Goal: Information Seeking & Learning: Check status

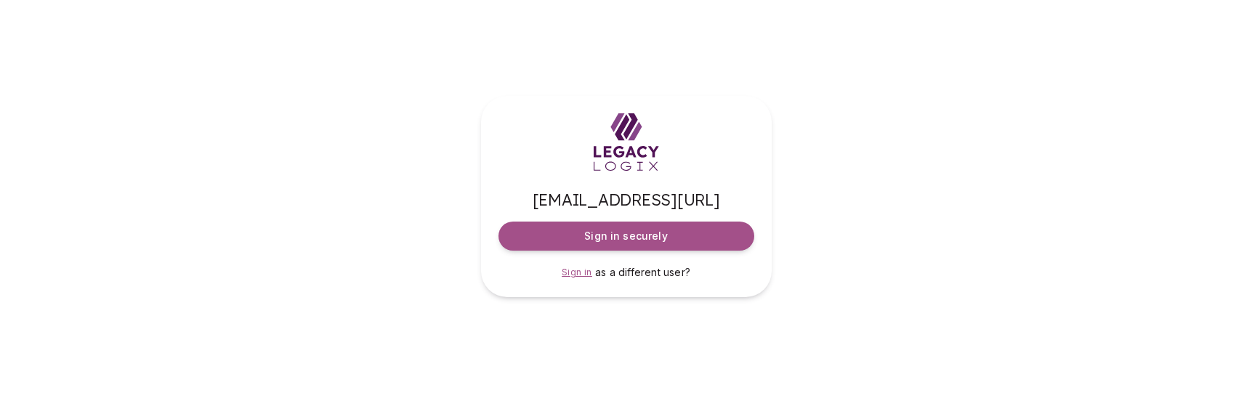
click at [585, 271] on span "Sign in" at bounding box center [577, 272] width 31 height 11
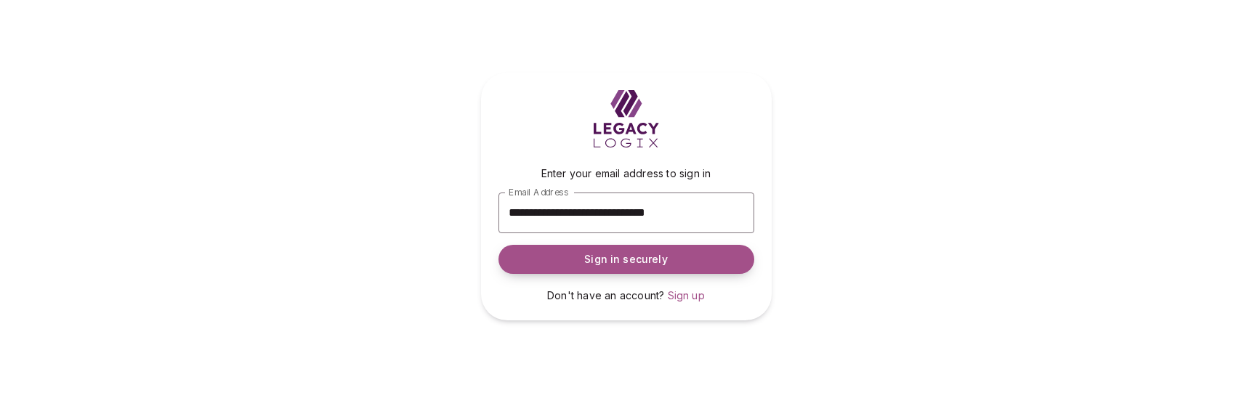
click at [612, 267] on button "Sign in securely" at bounding box center [627, 259] width 256 height 29
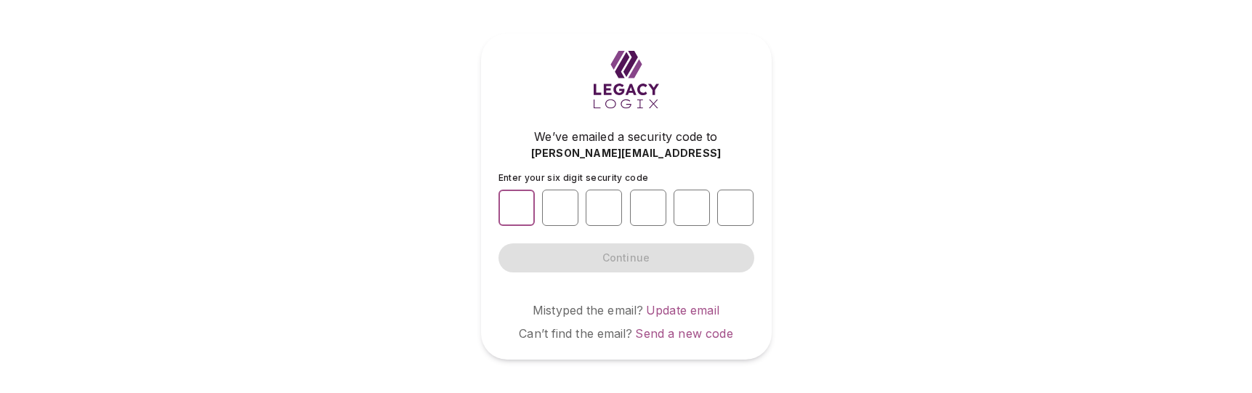
click at [510, 204] on input "number" at bounding box center [517, 208] width 36 height 36
type input "*"
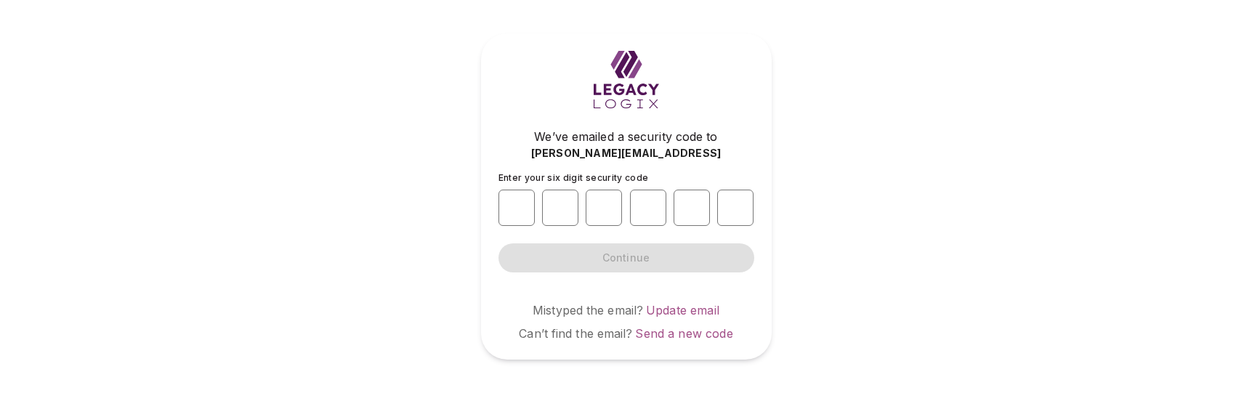
type input "*"
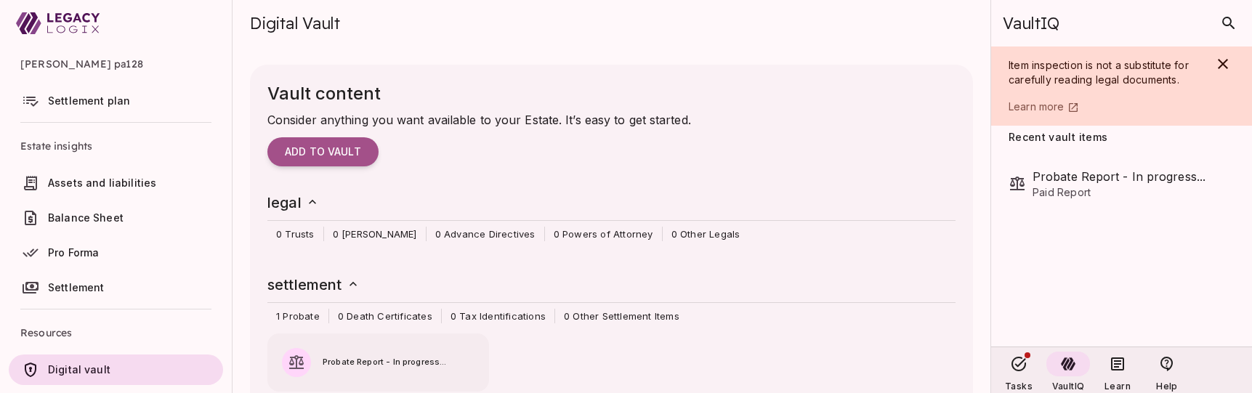
click at [68, 105] on span "Settlement plan" at bounding box center [89, 100] width 82 height 12
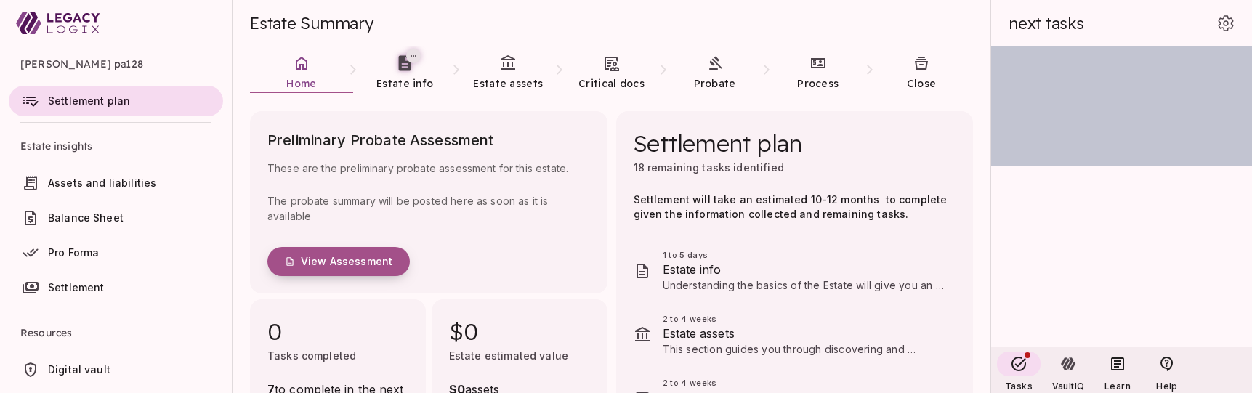
click at [336, 265] on span "View Assessment" at bounding box center [347, 261] width 92 height 13
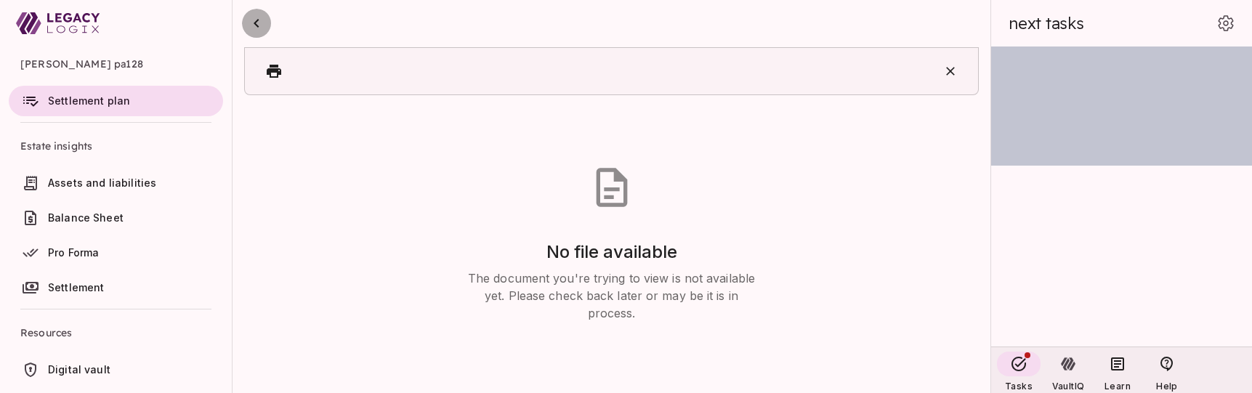
click at [253, 31] on icon "button" at bounding box center [256, 23] width 17 height 17
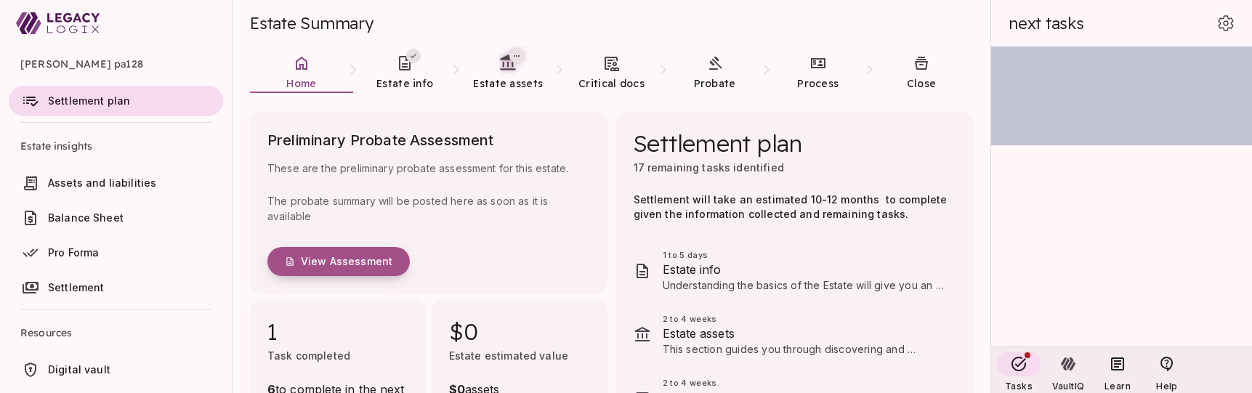
click at [321, 254] on button "View Assessment" at bounding box center [339, 261] width 142 height 29
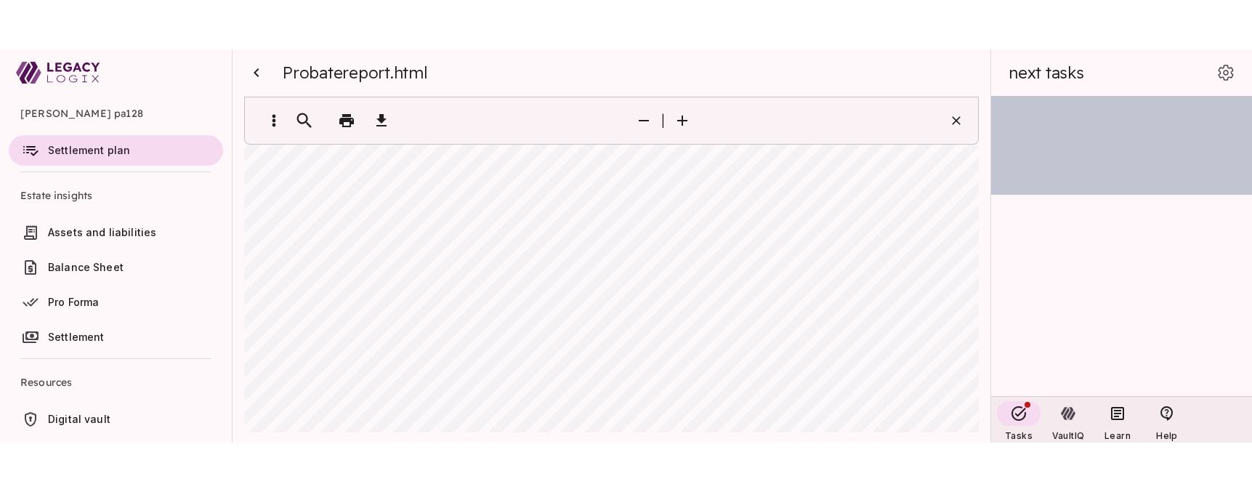
scroll to position [574, 0]
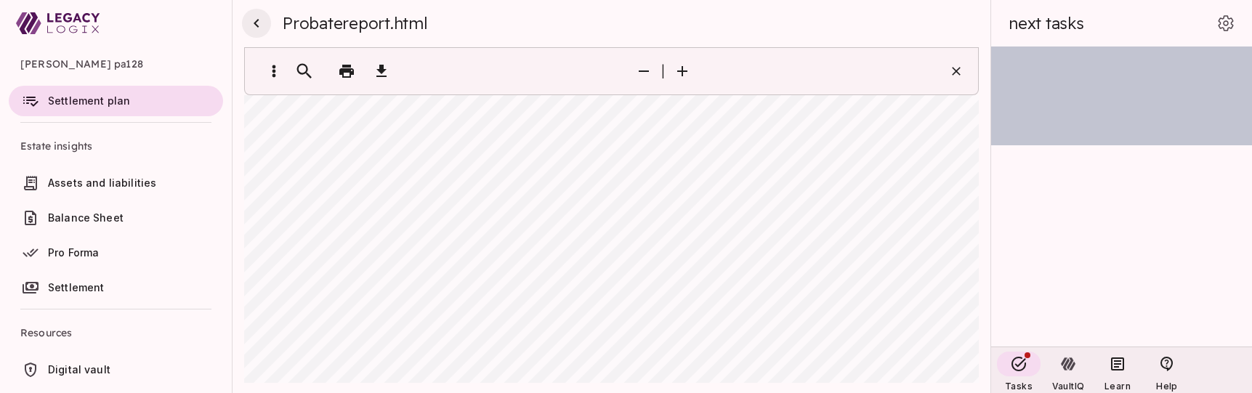
click at [257, 23] on icon "button" at bounding box center [256, 23] width 17 height 17
click at [90, 102] on span "Settlement plan" at bounding box center [89, 100] width 82 height 12
click at [93, 101] on span "Settlement plan" at bounding box center [89, 100] width 82 height 12
click at [121, 97] on span "Settlement plan" at bounding box center [89, 100] width 82 height 12
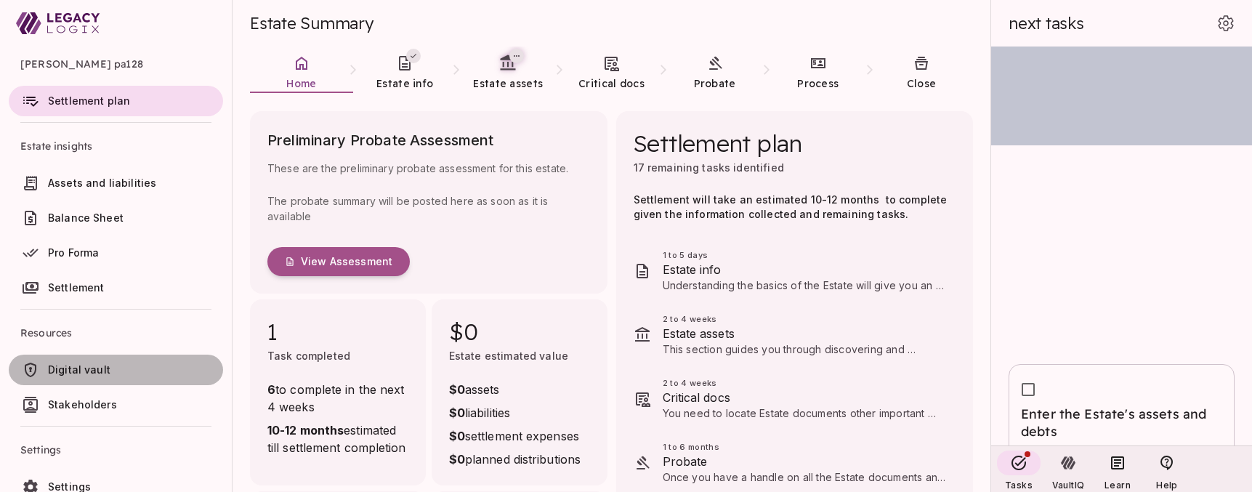
click at [76, 366] on span "Digital vault" at bounding box center [79, 369] width 63 height 12
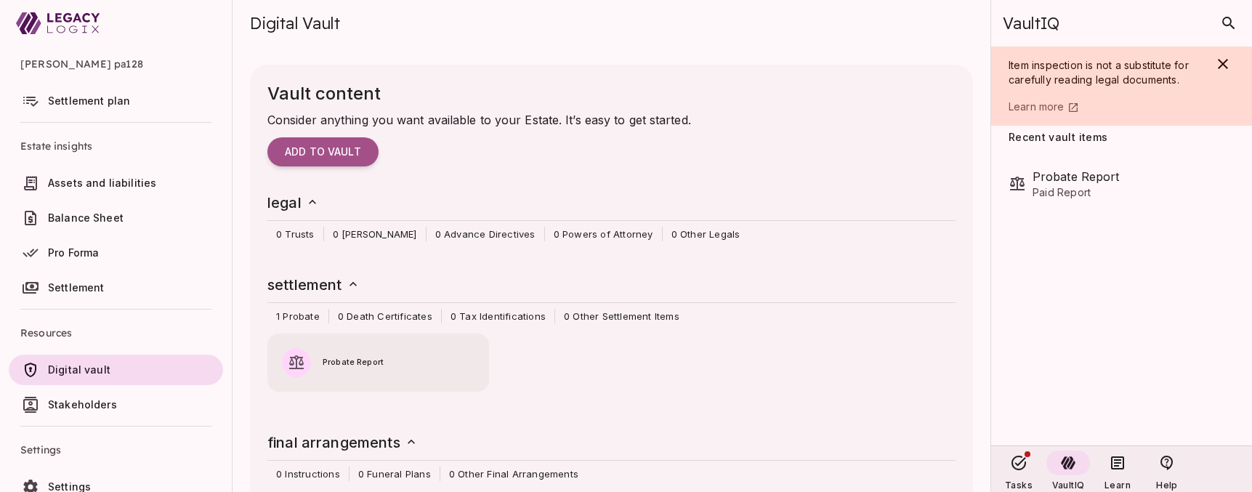
click at [334, 376] on div "Probate Report" at bounding box center [379, 356] width 222 height 44
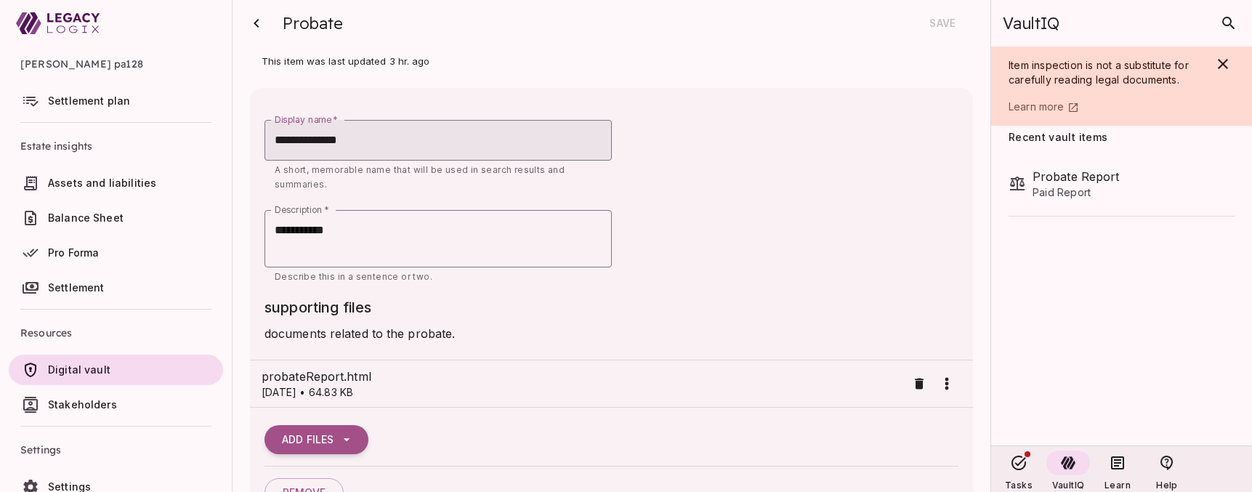
click at [308, 374] on span "probateReport.html" at bounding box center [584, 376] width 645 height 17
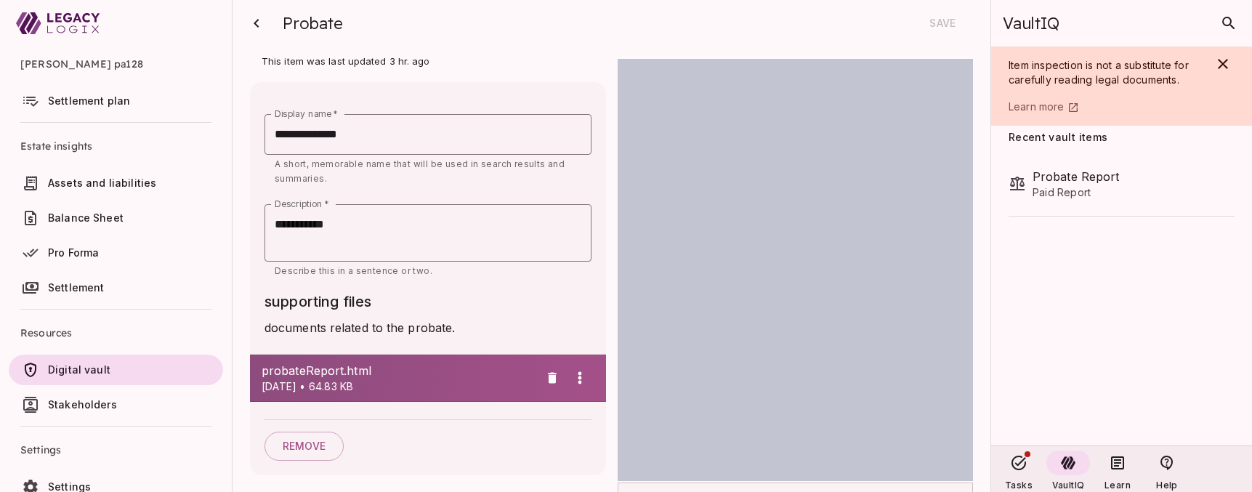
scroll to position [1, 0]
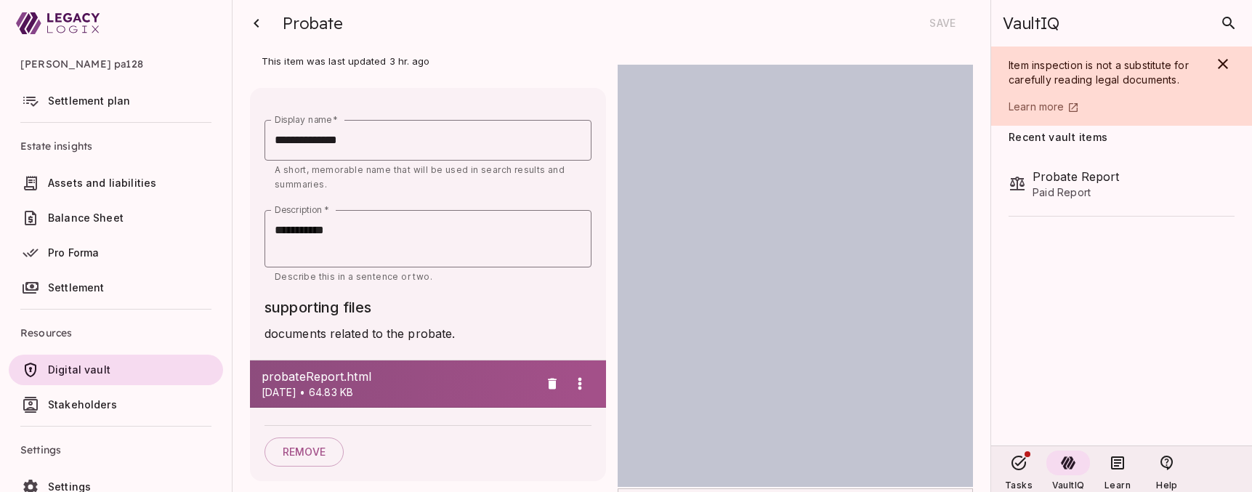
scroll to position [1, 0]
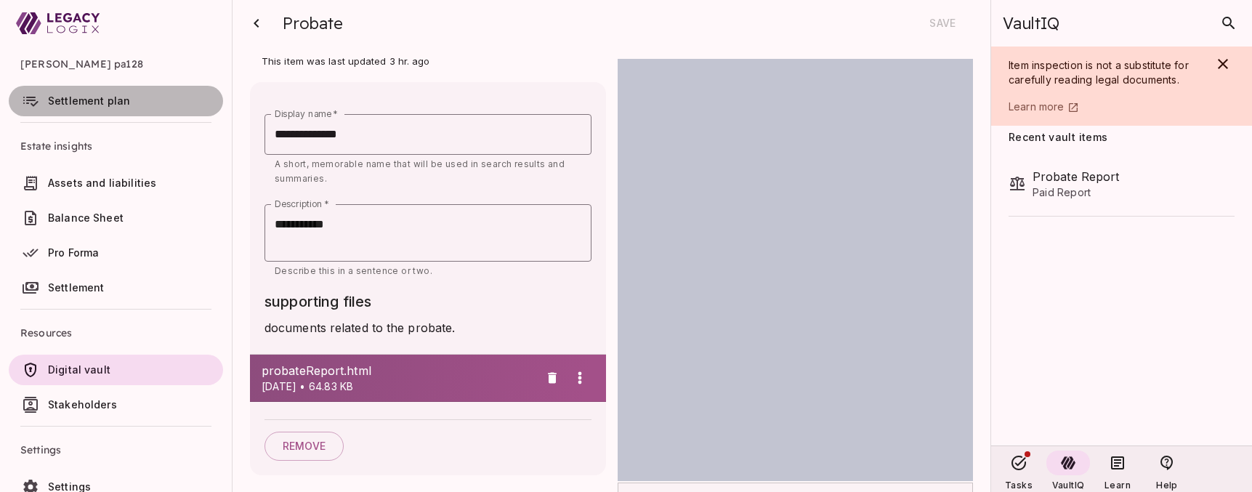
click at [92, 101] on span "Settlement plan" at bounding box center [89, 100] width 82 height 12
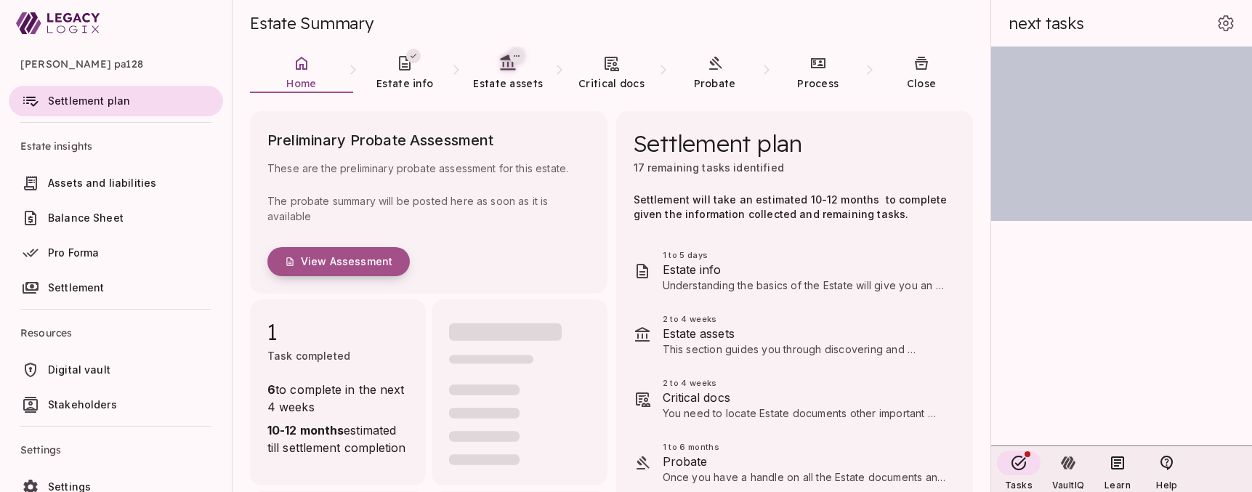
click at [331, 265] on span "View Assessment" at bounding box center [347, 261] width 92 height 13
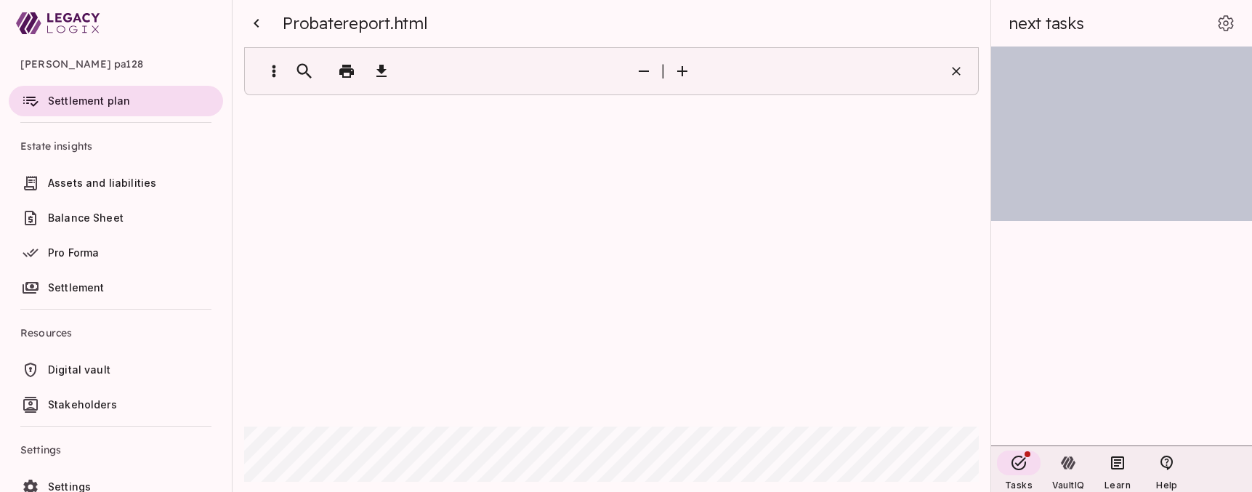
click at [326, 23] on span "Probatereport.html" at bounding box center [355, 23] width 145 height 20
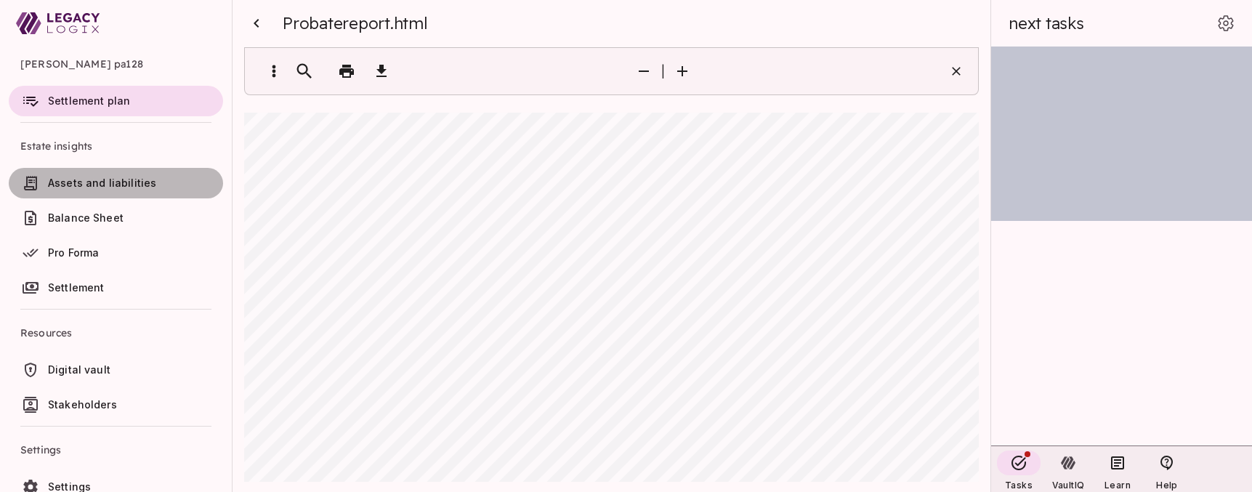
click at [94, 185] on span "Assets and liabilities" at bounding box center [102, 183] width 108 height 12
click at [99, 182] on span "Assets and liabilities" at bounding box center [102, 183] width 108 height 12
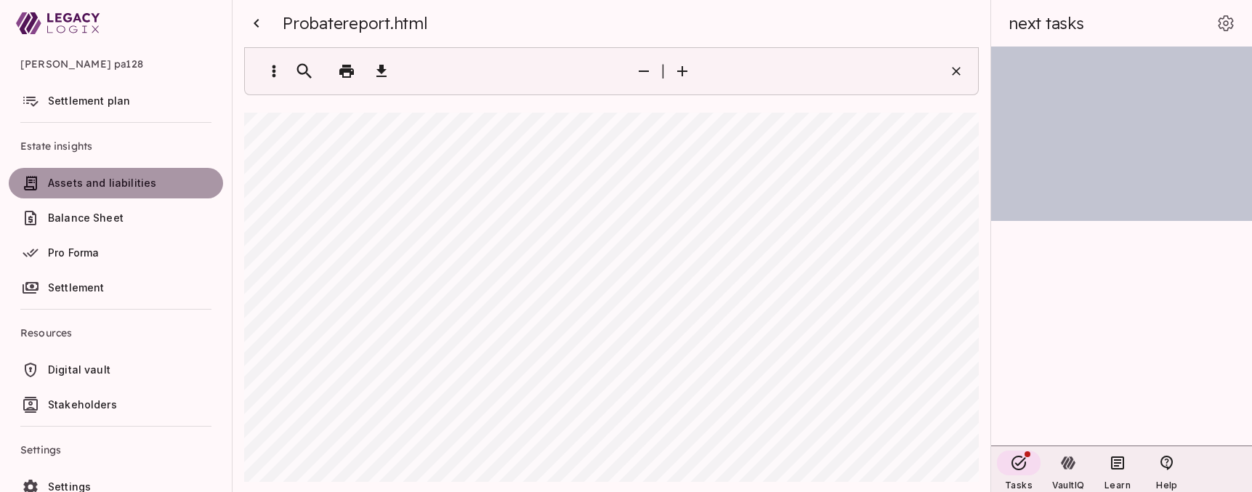
click at [98, 182] on span "Assets and liabilities" at bounding box center [102, 183] width 108 height 12
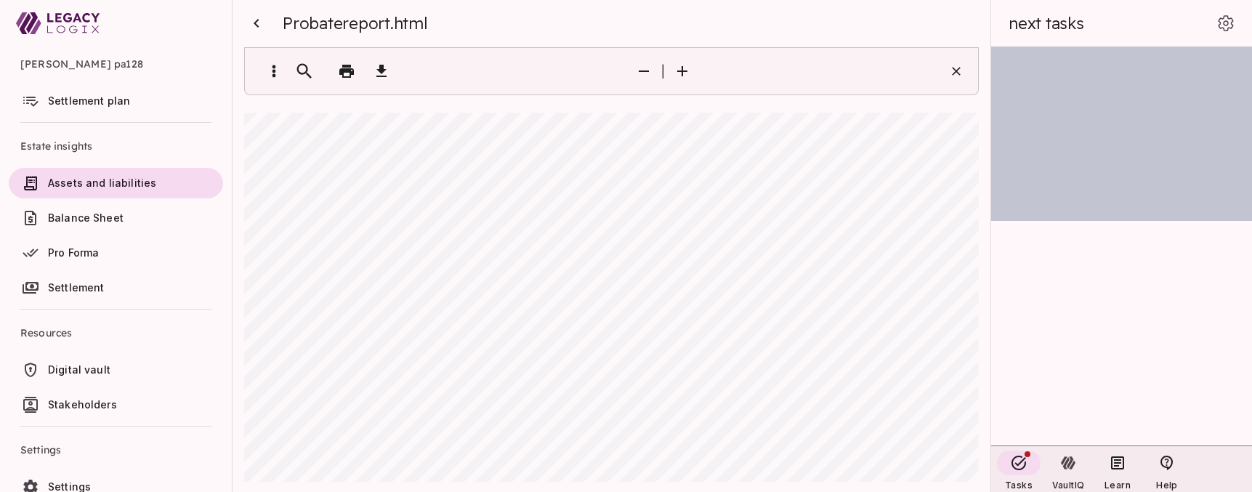
click at [91, 217] on span "Balance Sheet" at bounding box center [86, 218] width 76 height 12
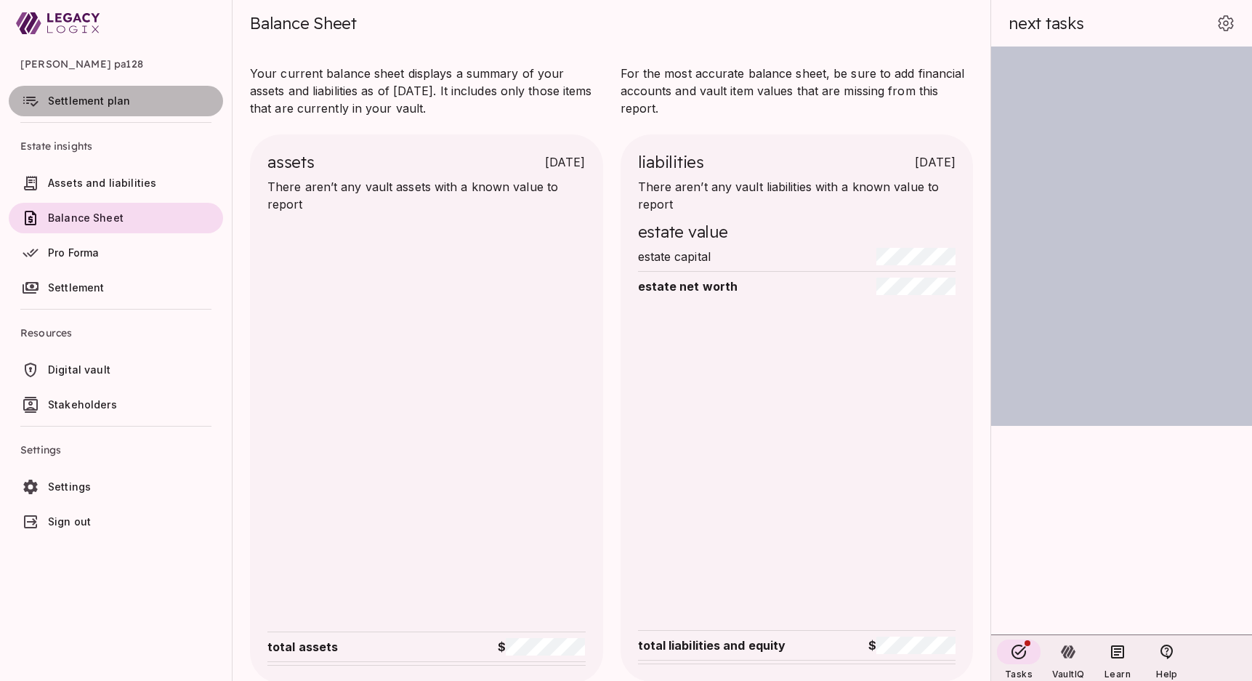
click at [97, 97] on span "Settlement plan" at bounding box center [89, 100] width 82 height 12
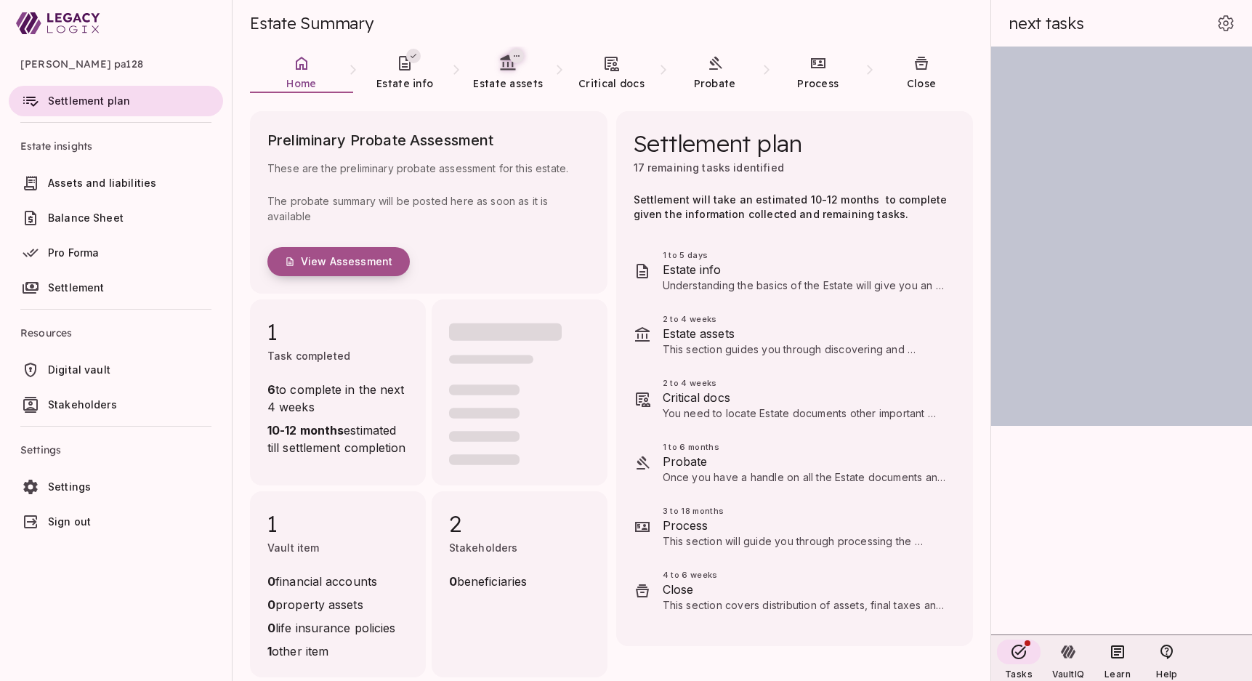
click at [333, 268] on button "View Assessment" at bounding box center [339, 261] width 142 height 29
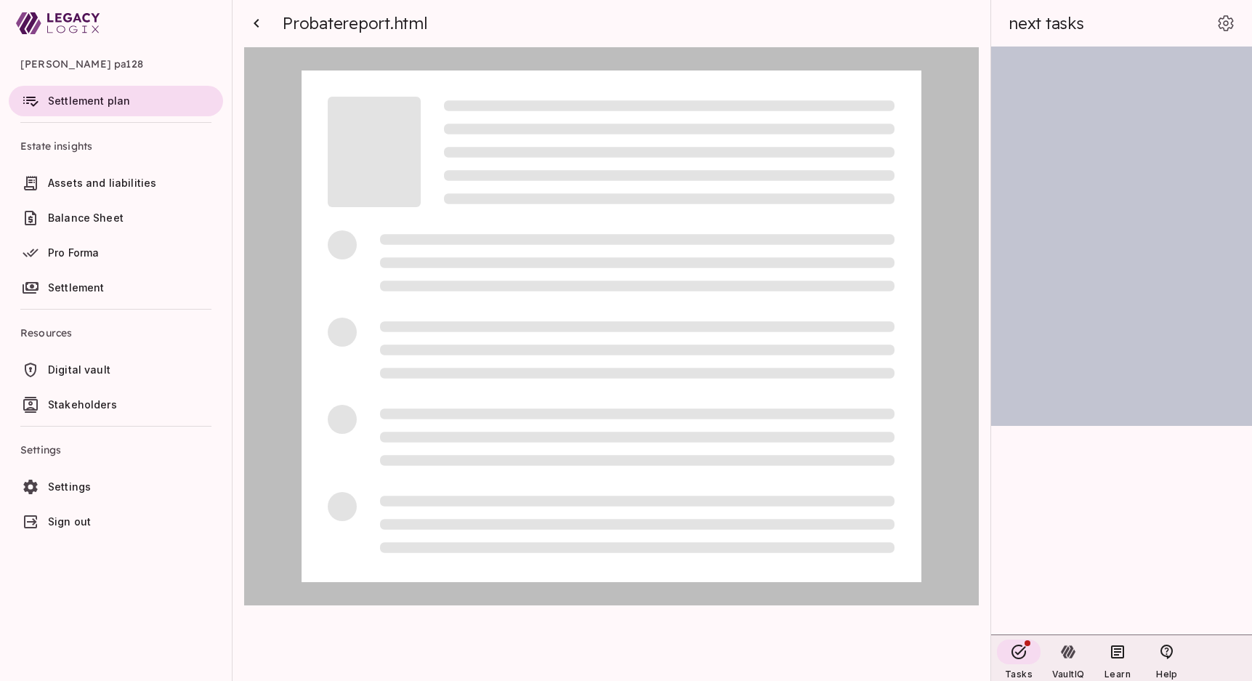
click at [99, 182] on span "Assets and liabilities" at bounding box center [102, 183] width 108 height 12
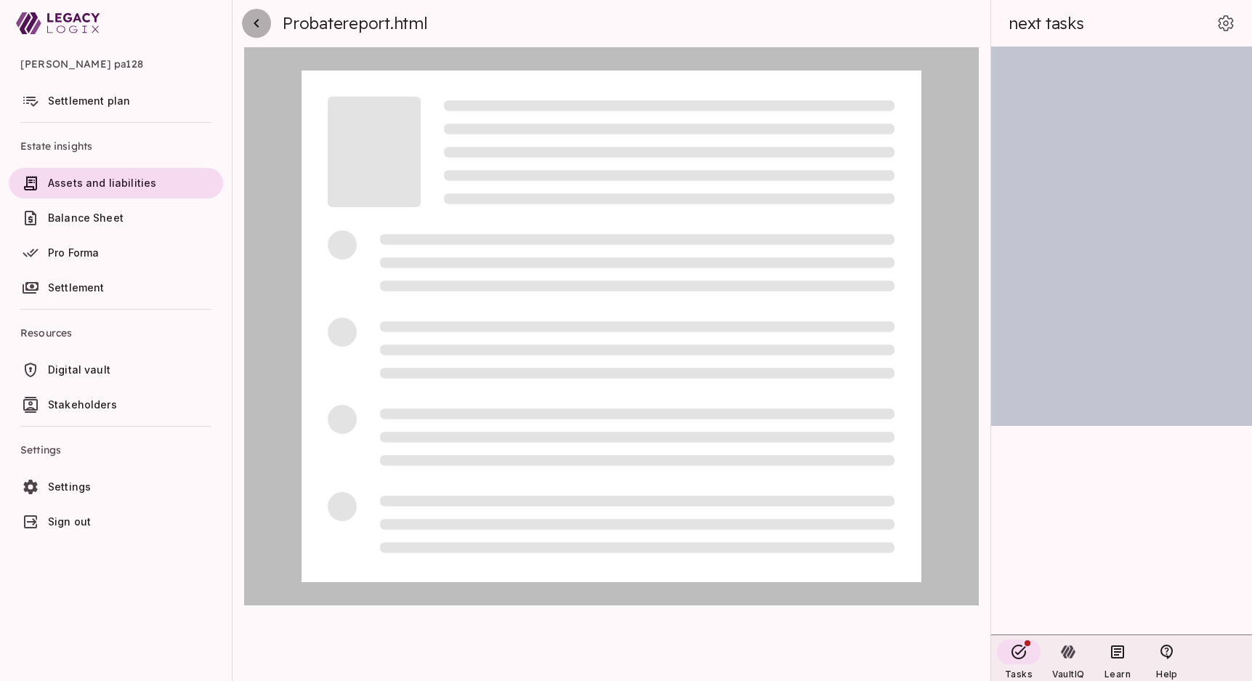
click at [256, 20] on icon "button" at bounding box center [256, 23] width 17 height 17
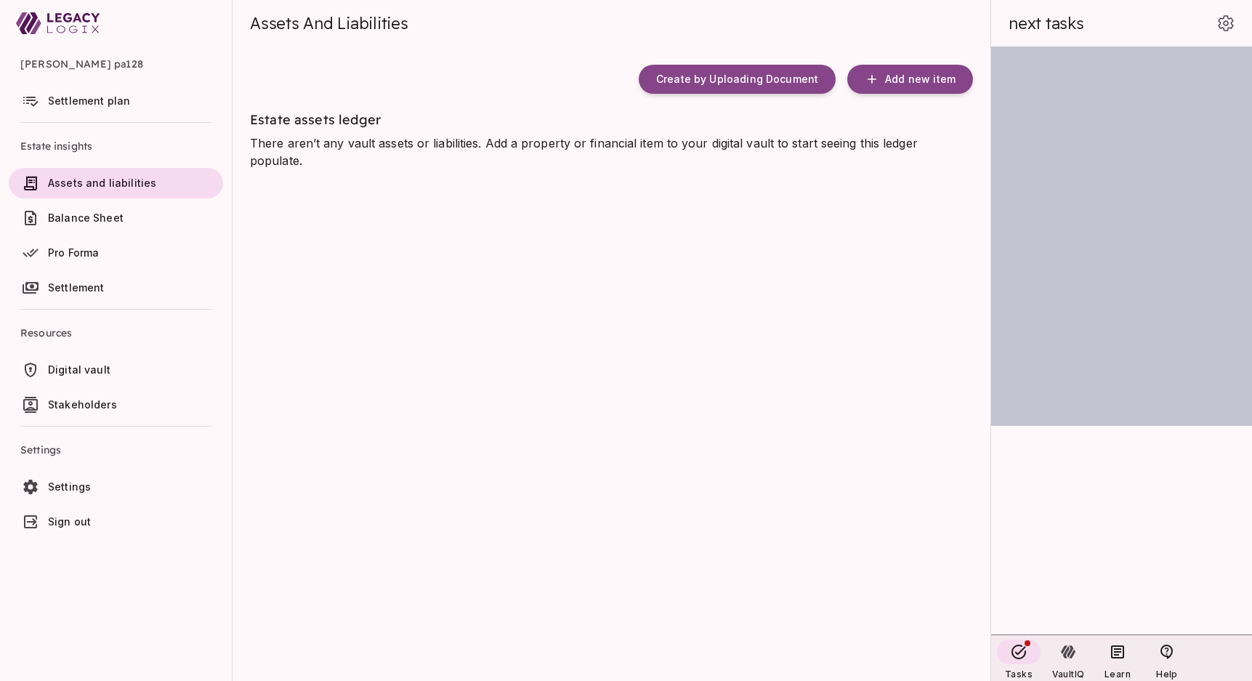
click at [102, 215] on span "Balance Sheet" at bounding box center [86, 218] width 76 height 12
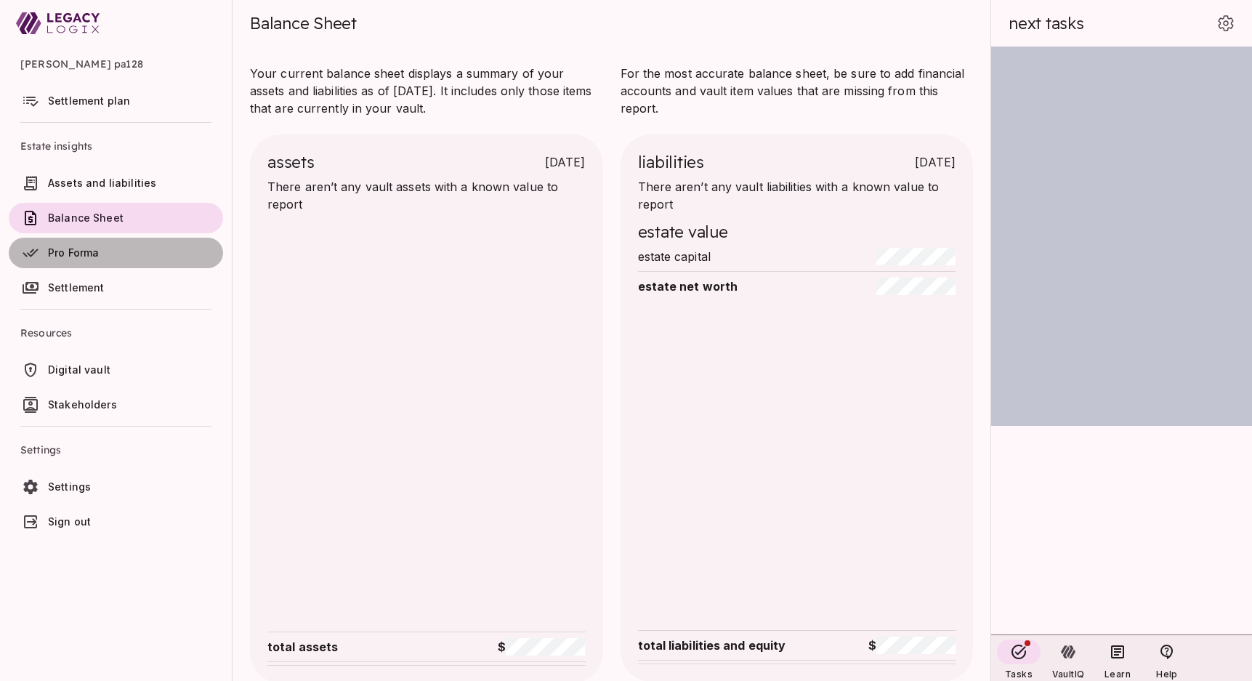
click at [92, 252] on span "Pro Forma" at bounding box center [73, 252] width 51 height 12
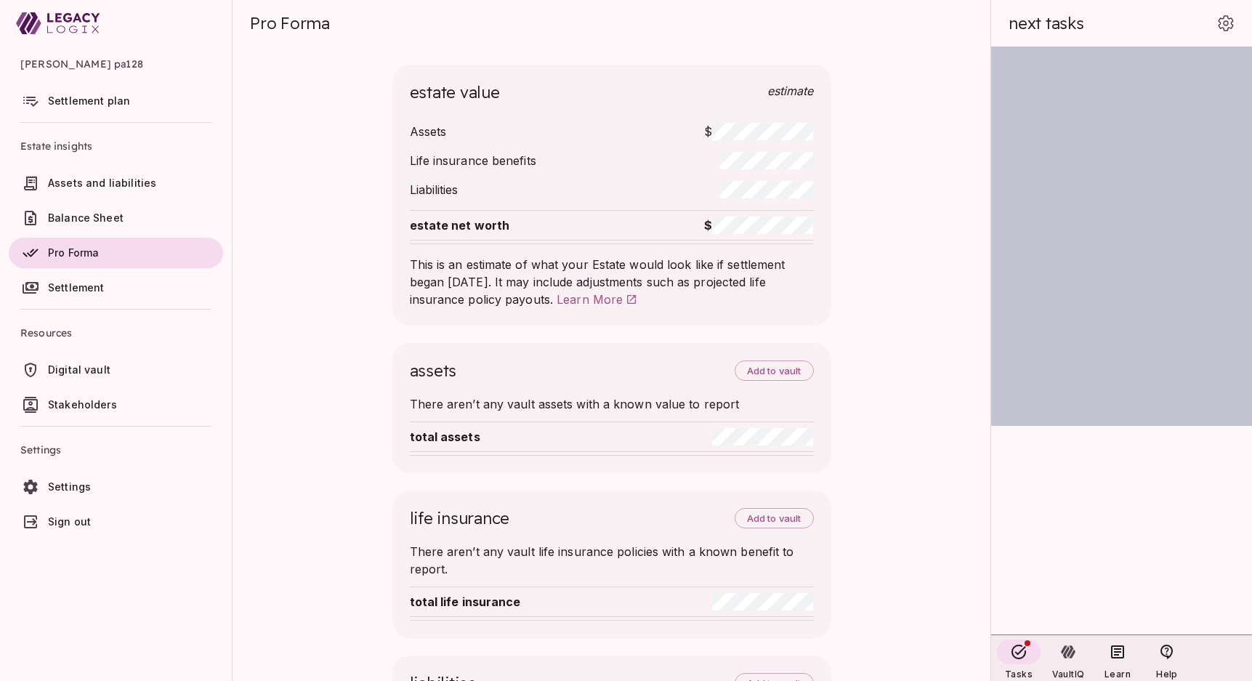
click at [89, 185] on span "Assets and liabilities" at bounding box center [102, 183] width 108 height 12
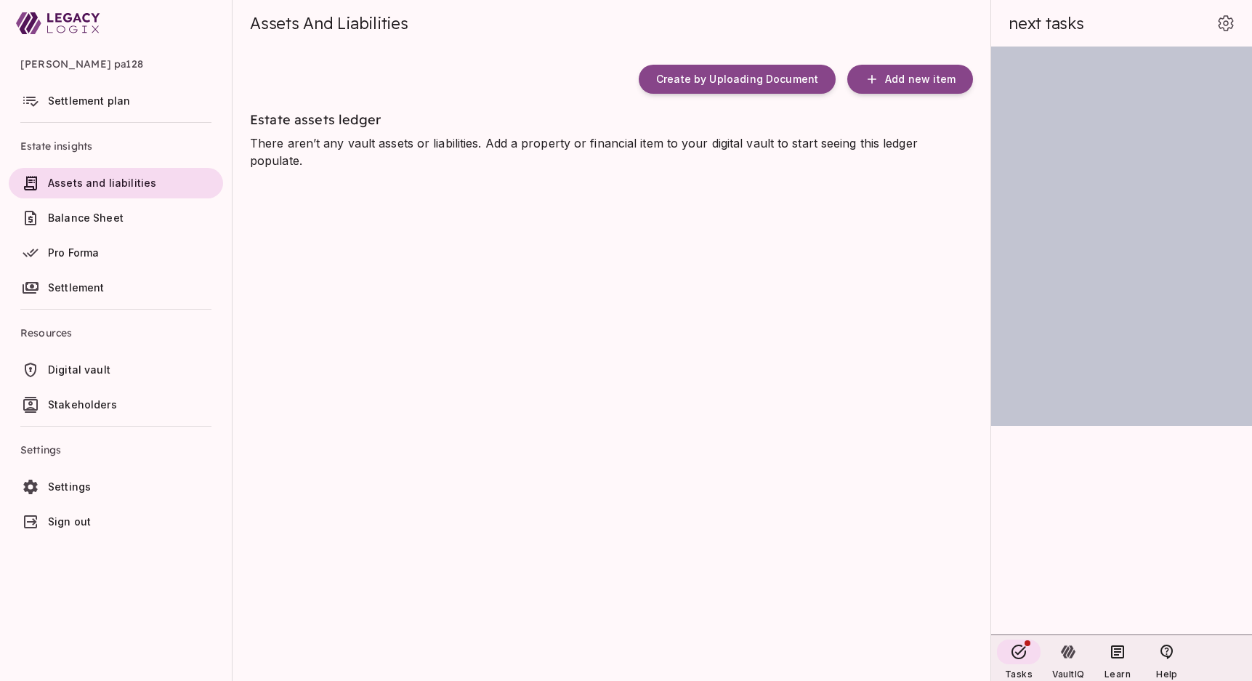
click at [94, 255] on span "Pro Forma" at bounding box center [73, 252] width 51 height 12
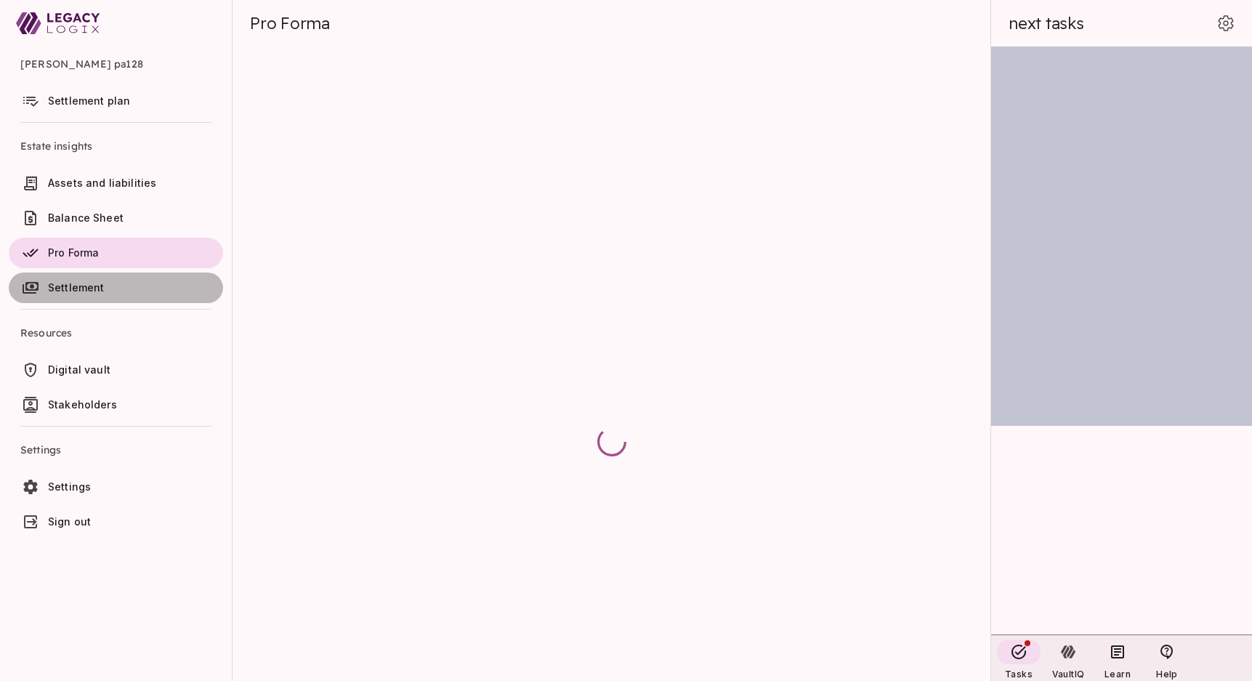
click at [87, 281] on span "Settlement" at bounding box center [132, 288] width 169 height 15
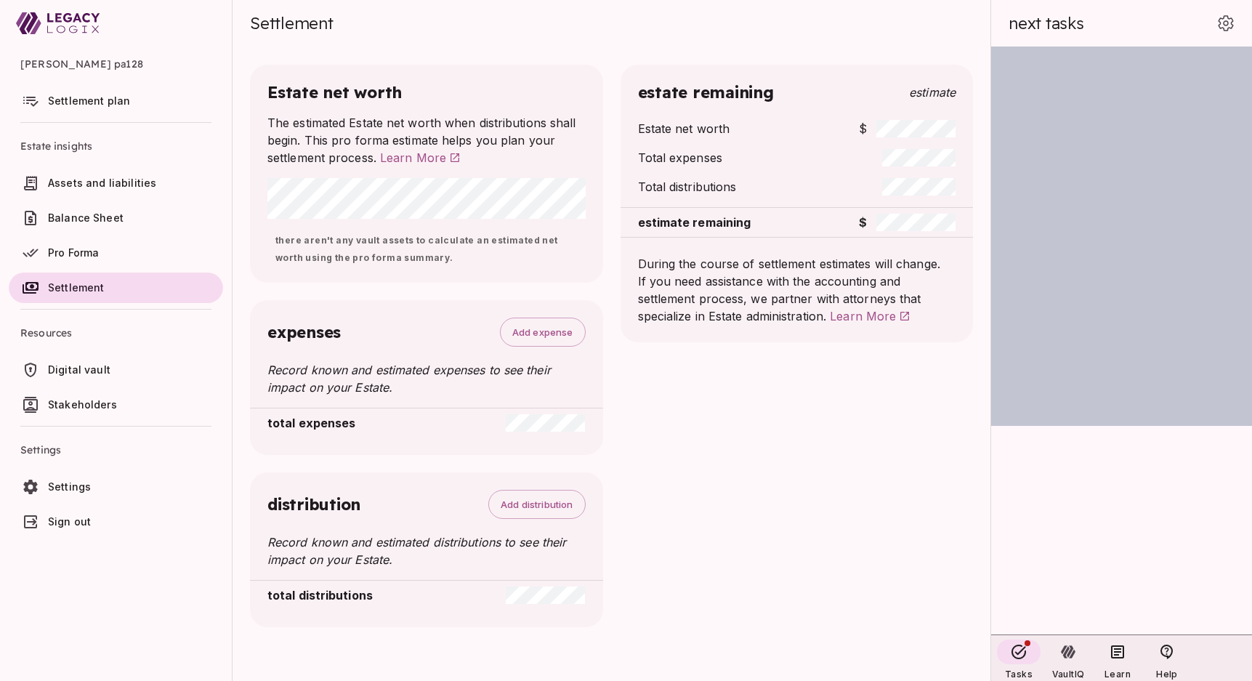
click at [92, 369] on span "Digital vault" at bounding box center [79, 369] width 63 height 12
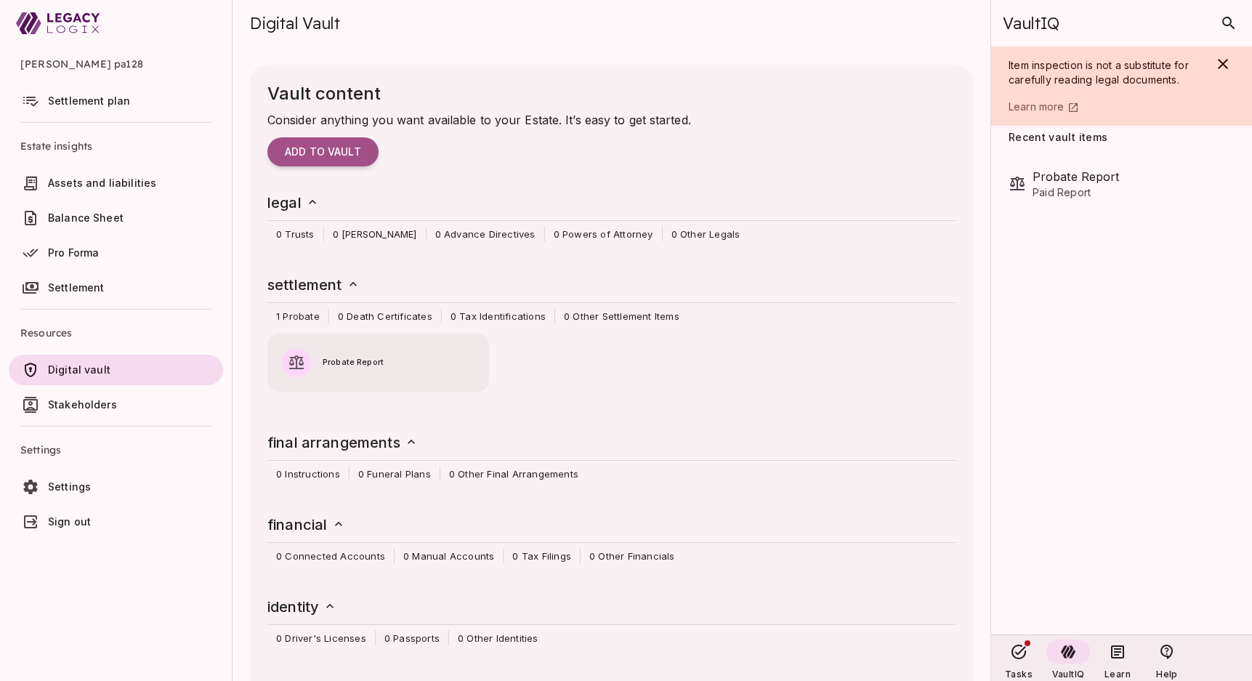
click at [358, 366] on span "Probate Report" at bounding box center [399, 362] width 152 height 13
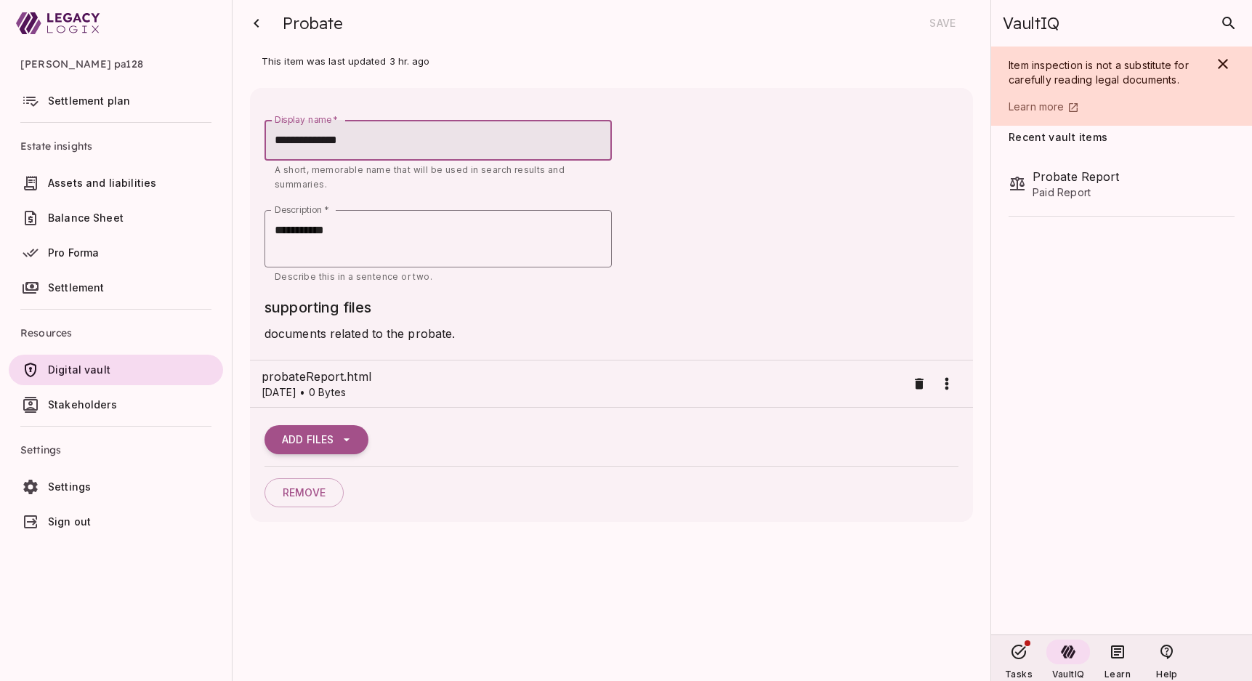
click at [334, 397] on p "09/20/2025 • 0 Bytes" at bounding box center [584, 392] width 645 height 15
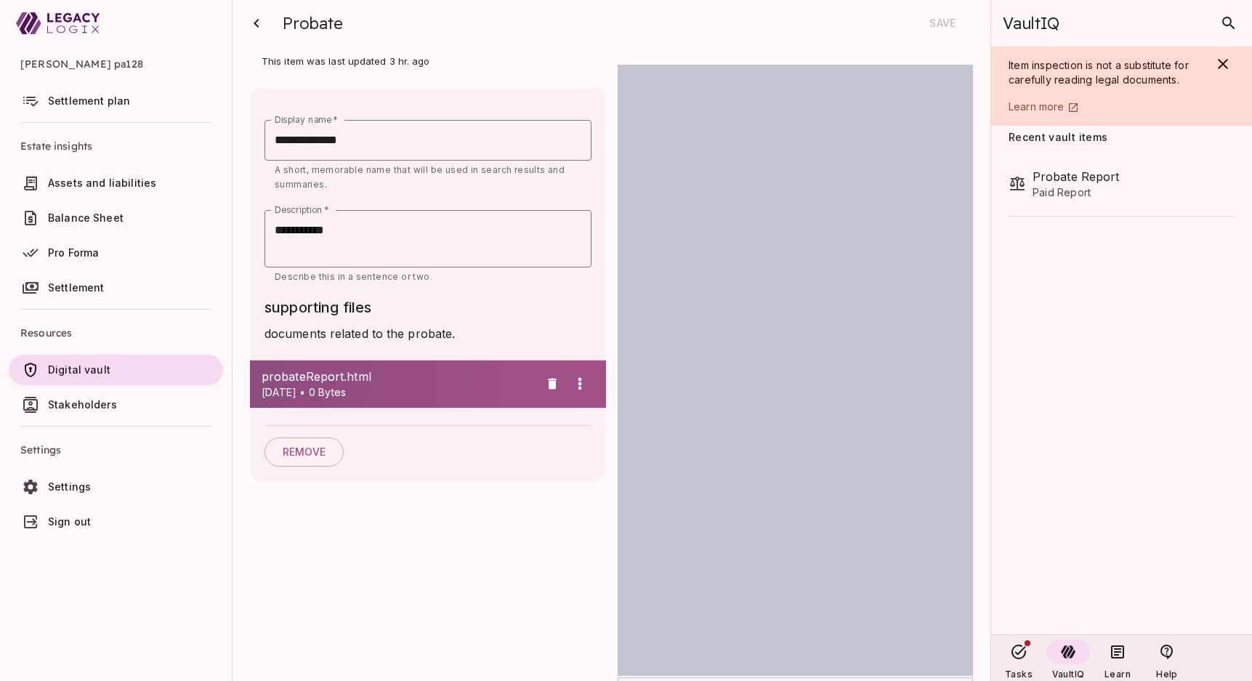
scroll to position [1, 0]
click at [71, 521] on span "Sign out" at bounding box center [69, 521] width 43 height 12
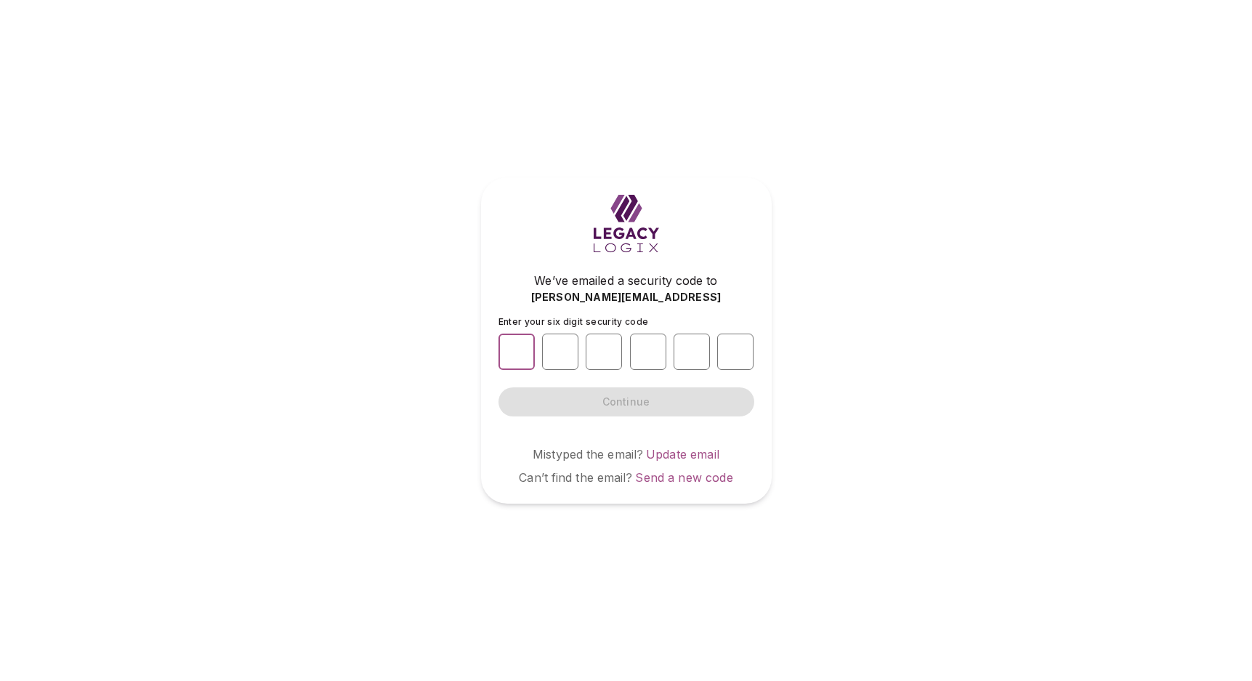
click at [515, 351] on input "number" at bounding box center [517, 352] width 36 height 36
type input "*"
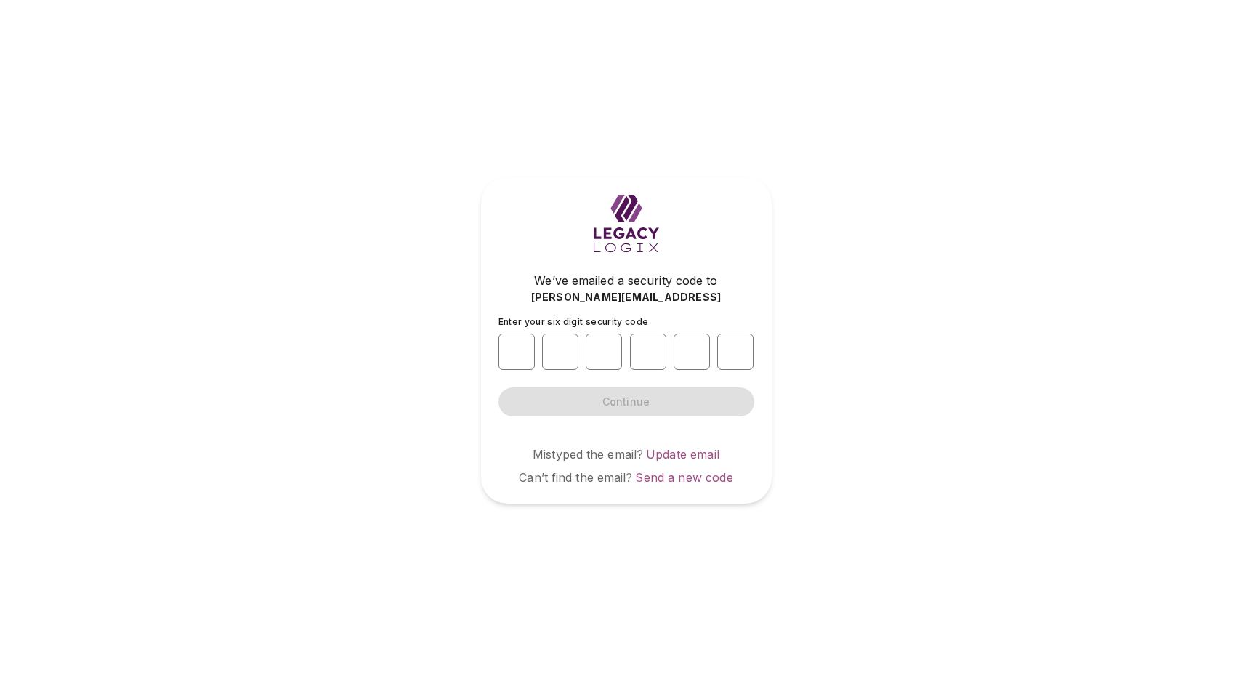
type input "*"
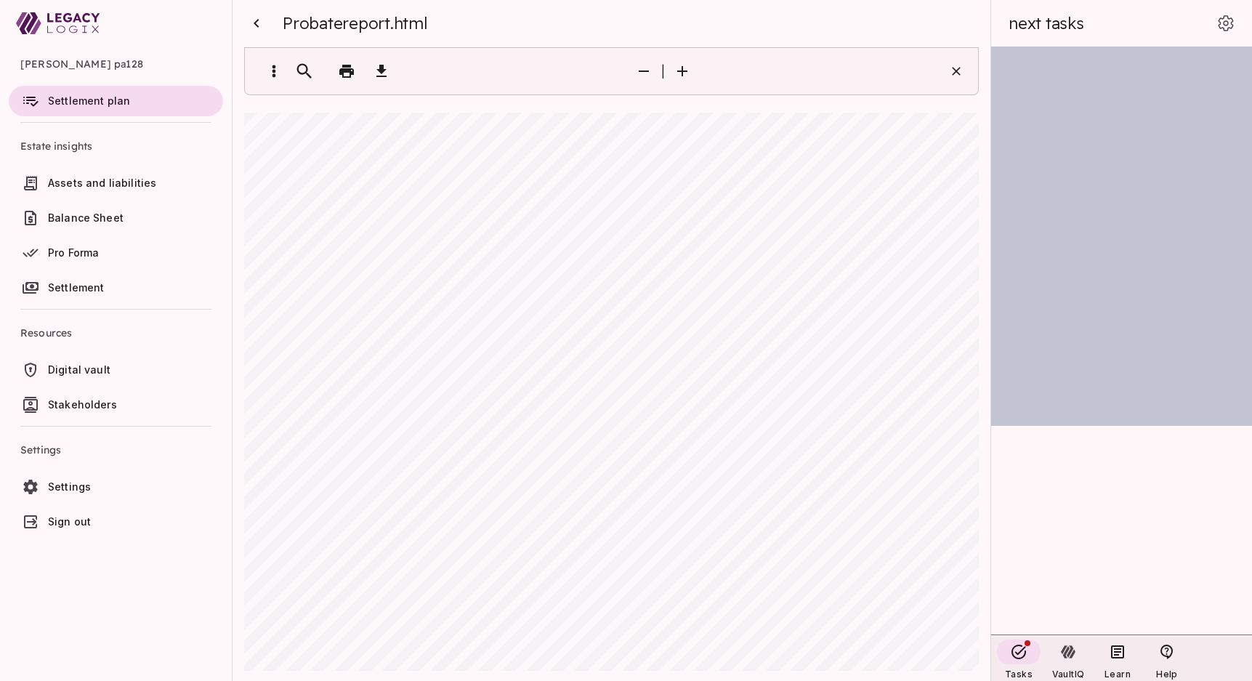
click at [261, 22] on icon "button" at bounding box center [256, 23] width 17 height 17
click at [259, 25] on span "Estate Summary" at bounding box center [312, 23] width 124 height 20
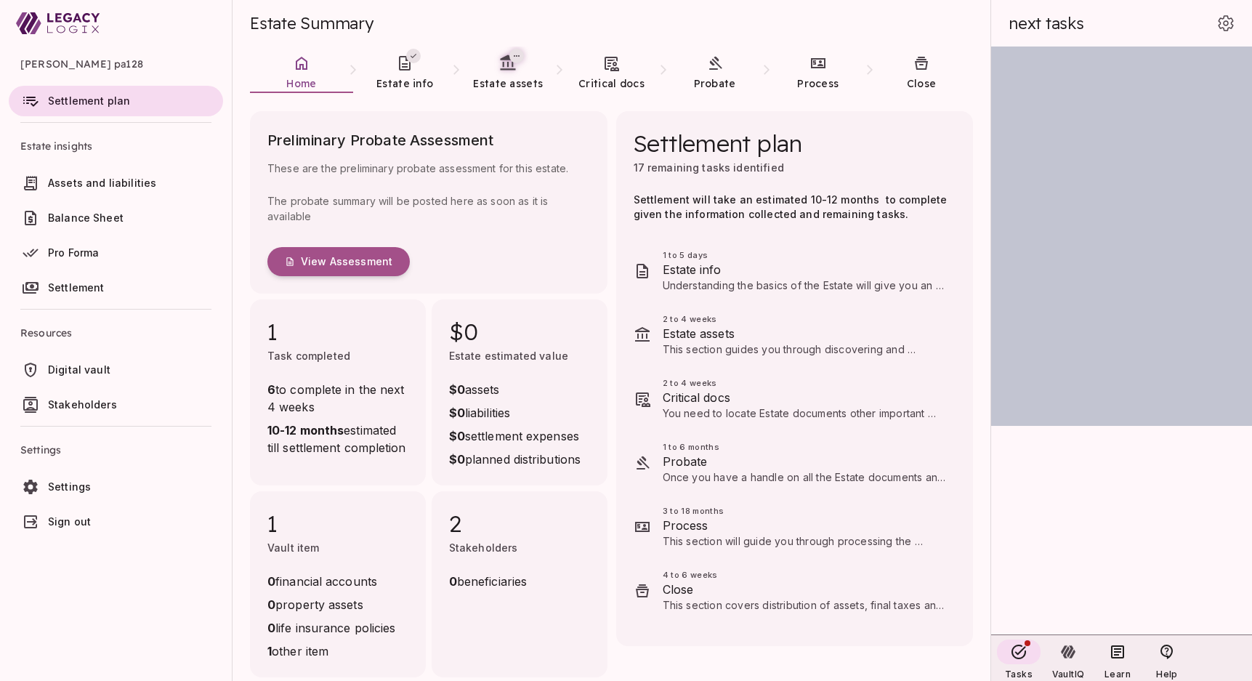
click at [71, 358] on link "Digital vault" at bounding box center [116, 370] width 214 height 31
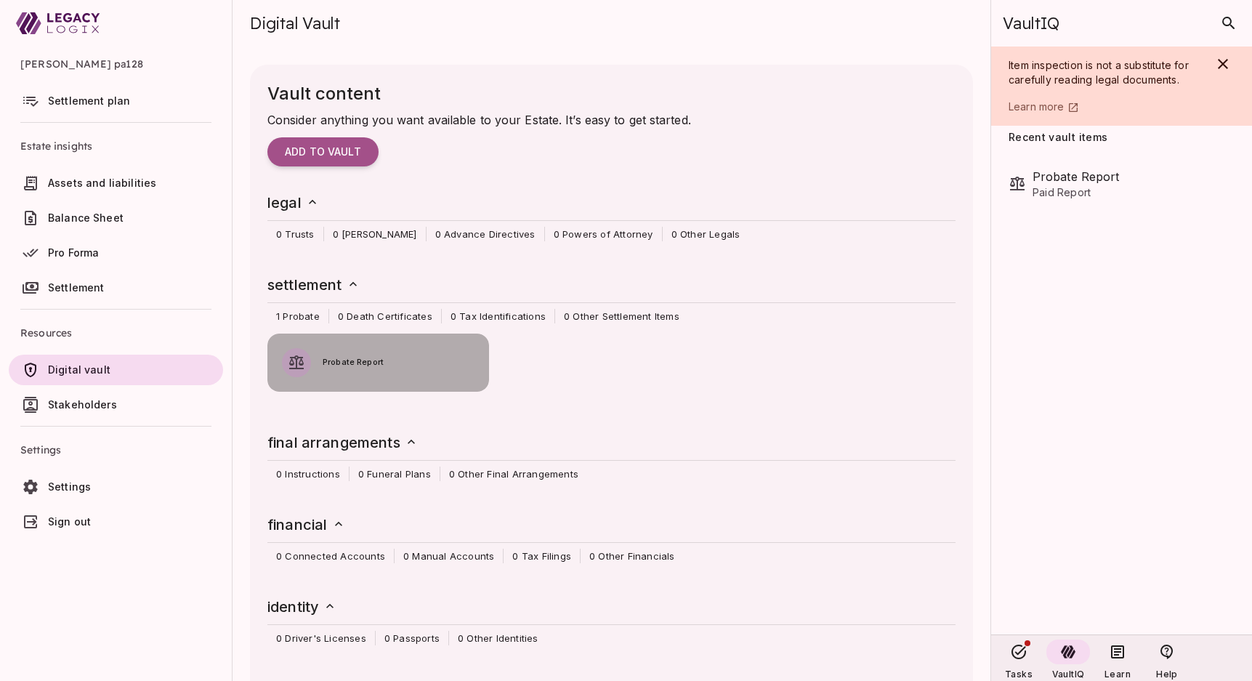
click at [294, 353] on div "button" at bounding box center [296, 362] width 29 height 29
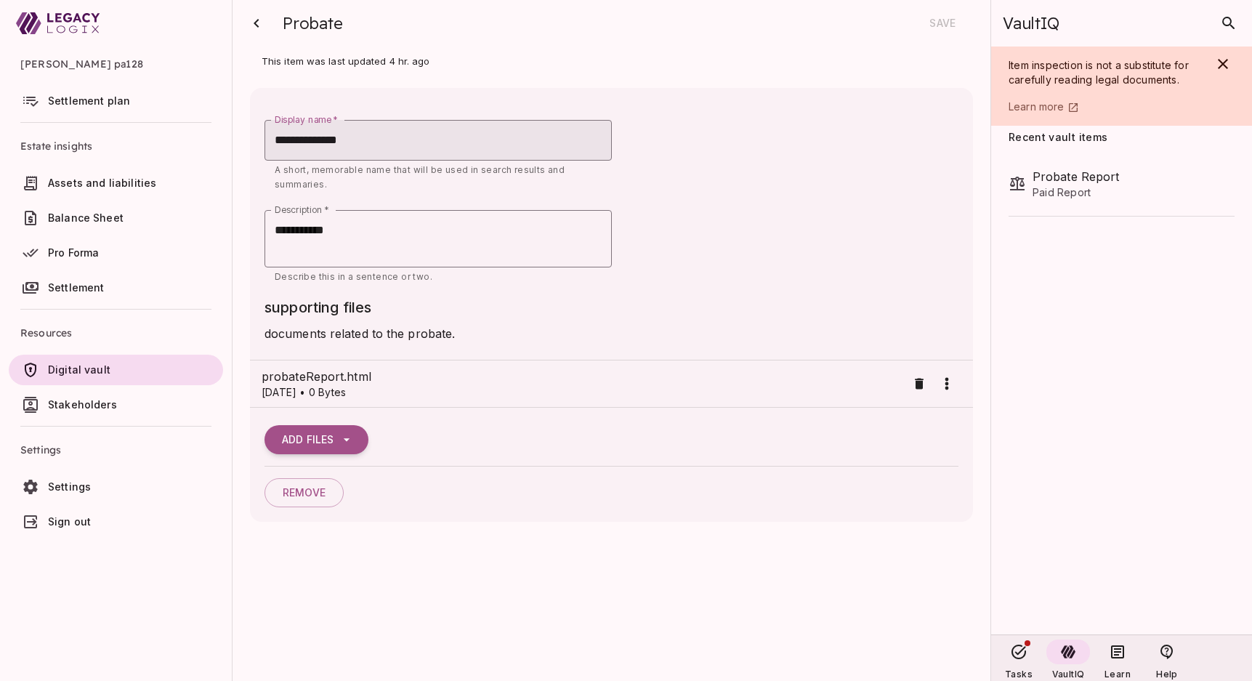
click at [608, 51] on span "This item was last updated 4 hr. ago" at bounding box center [612, 61] width 758 height 29
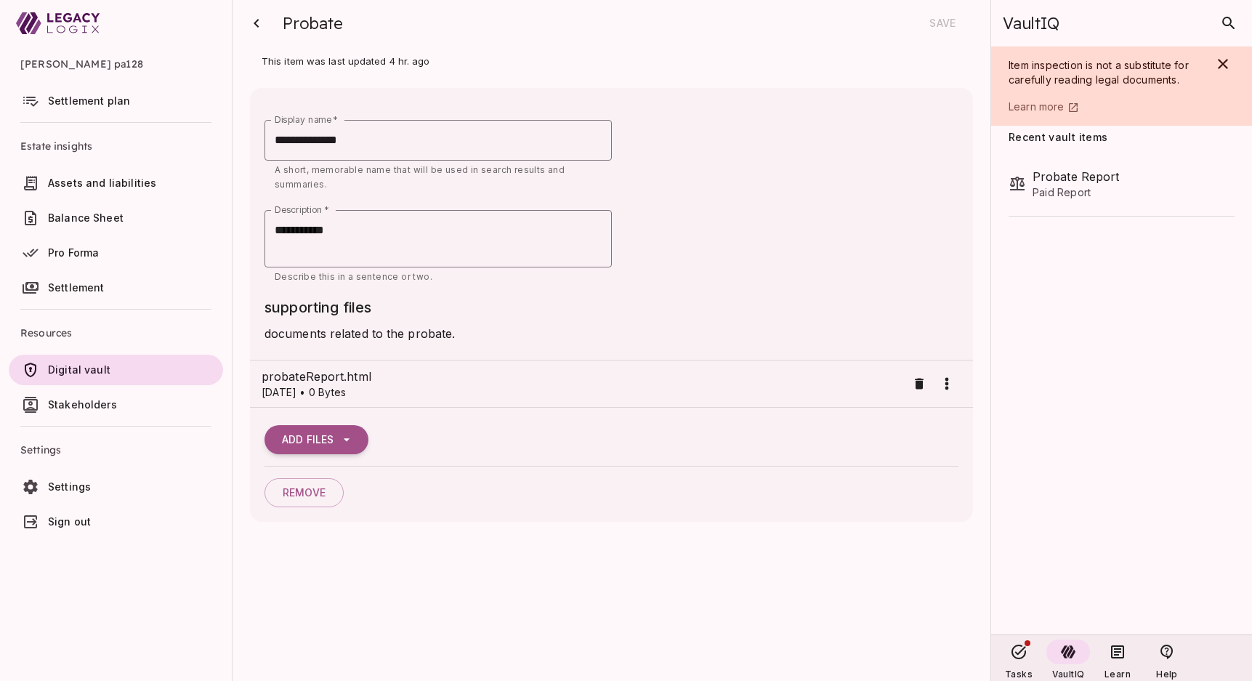
click at [56, 483] on span "Settings" at bounding box center [69, 486] width 43 height 12
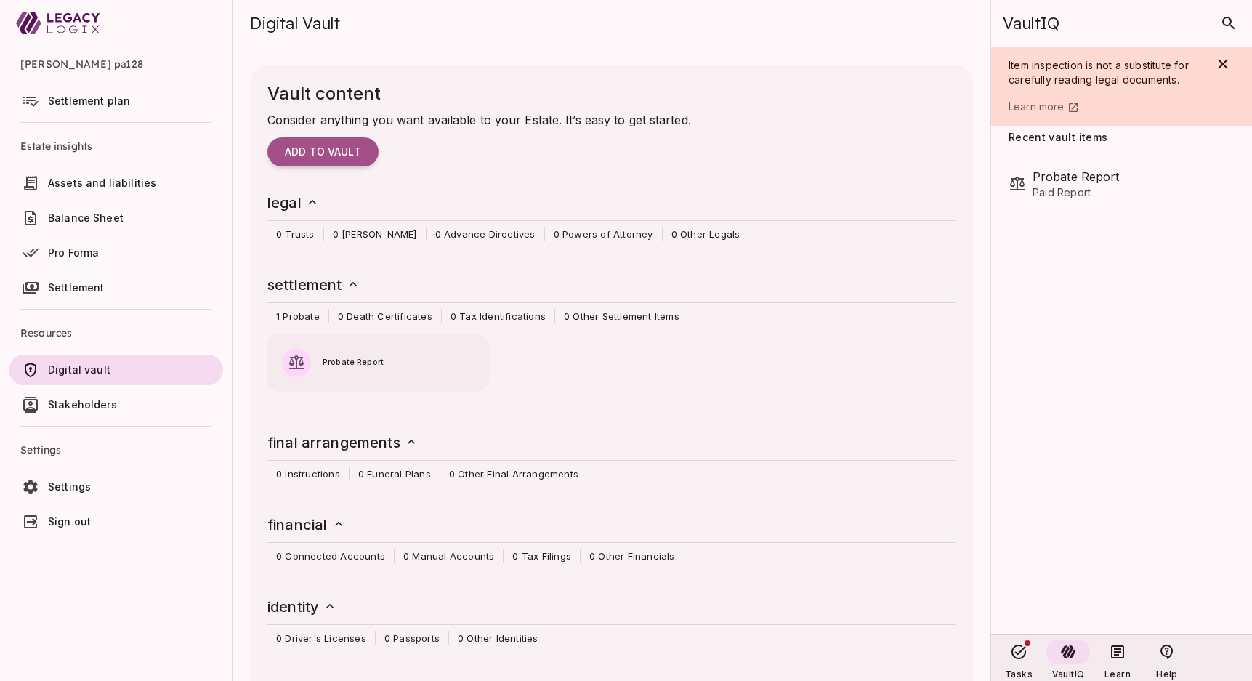
click at [67, 523] on span "Sign out" at bounding box center [69, 521] width 43 height 12
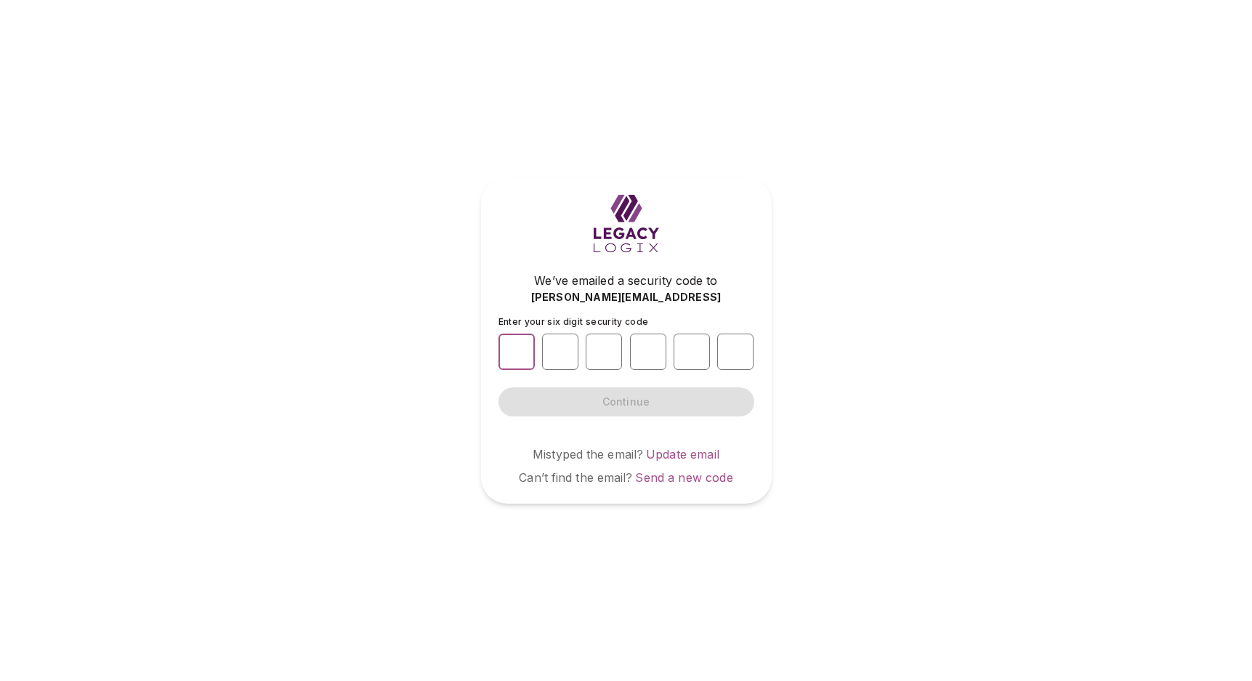
click at [506, 351] on input "number" at bounding box center [517, 352] width 36 height 36
type input "*"
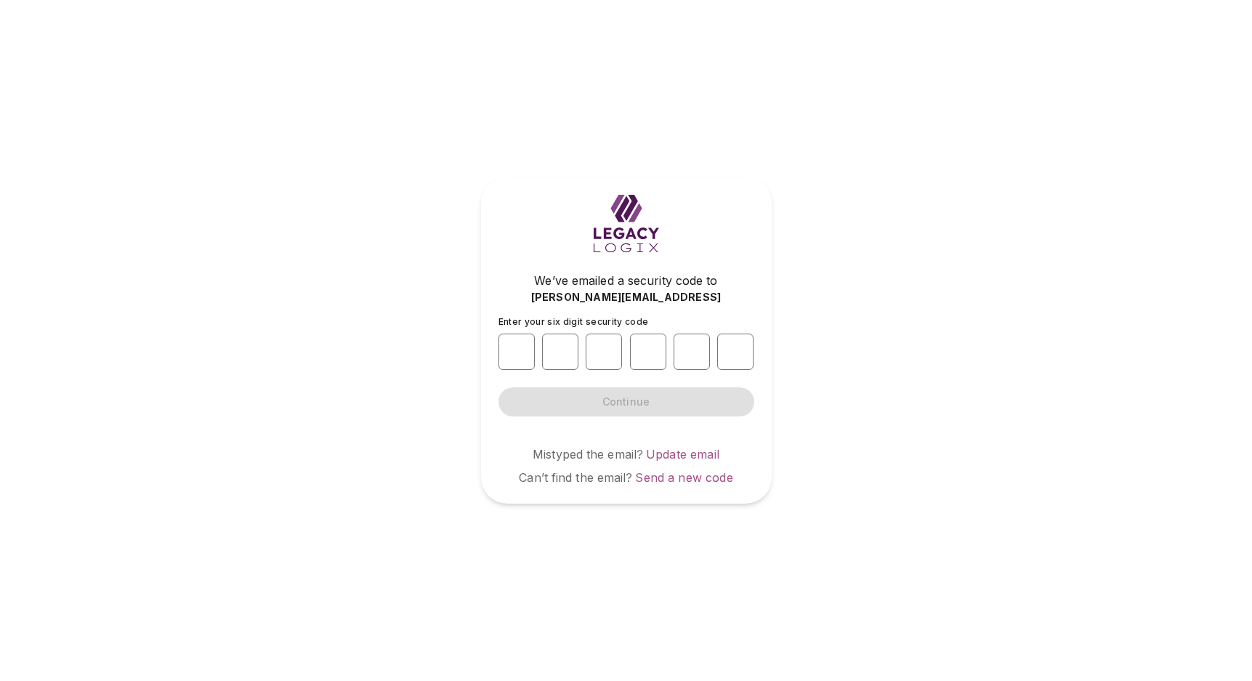
type input "*"
